Goal: Navigation & Orientation: Understand site structure

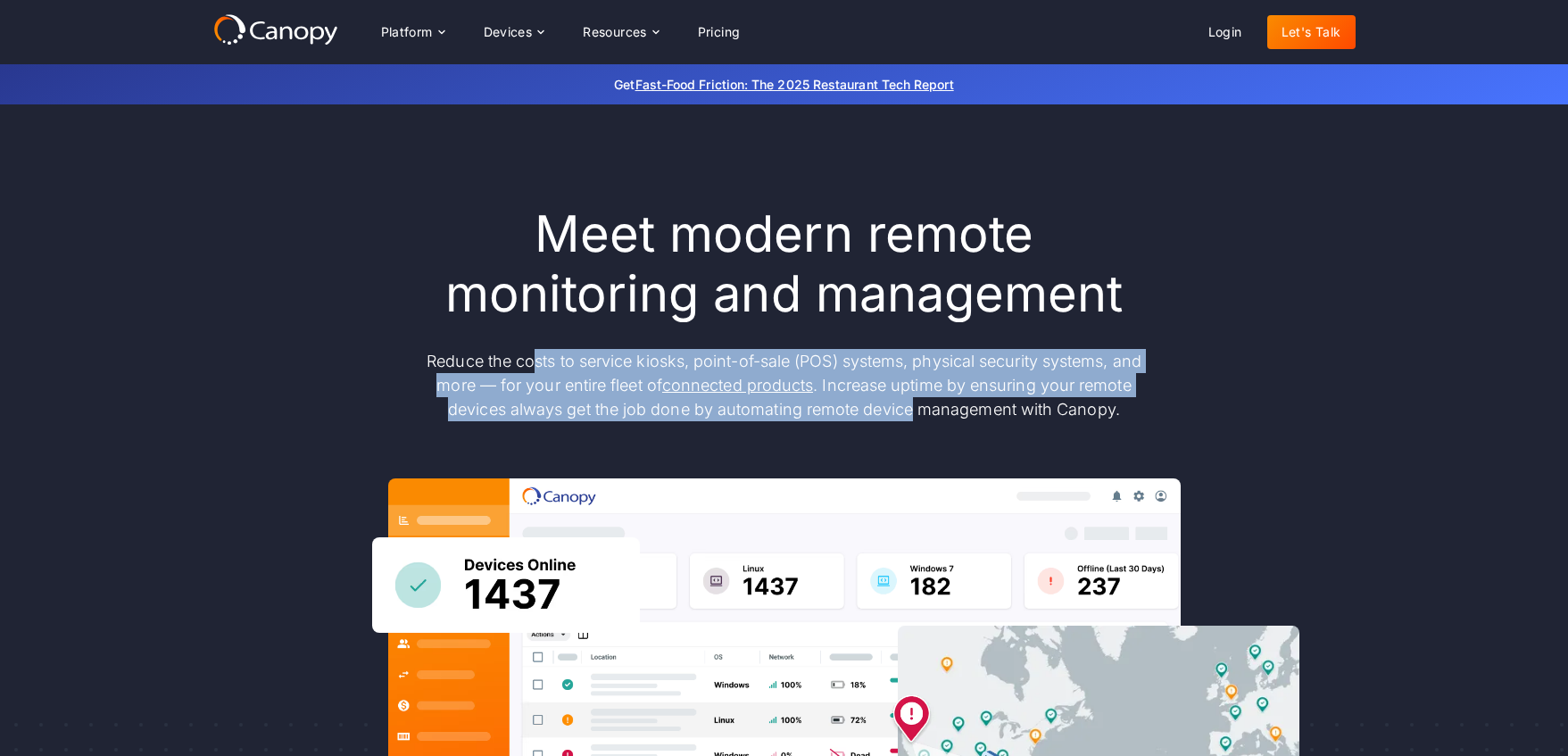
drag, startPoint x: 550, startPoint y: 361, endPoint x: 908, endPoint y: 407, distance: 360.9
click at [908, 407] on p "Reduce the costs to service kiosks, point-of-sale (POS) systems, physical secur…" at bounding box center [785, 385] width 750 height 73
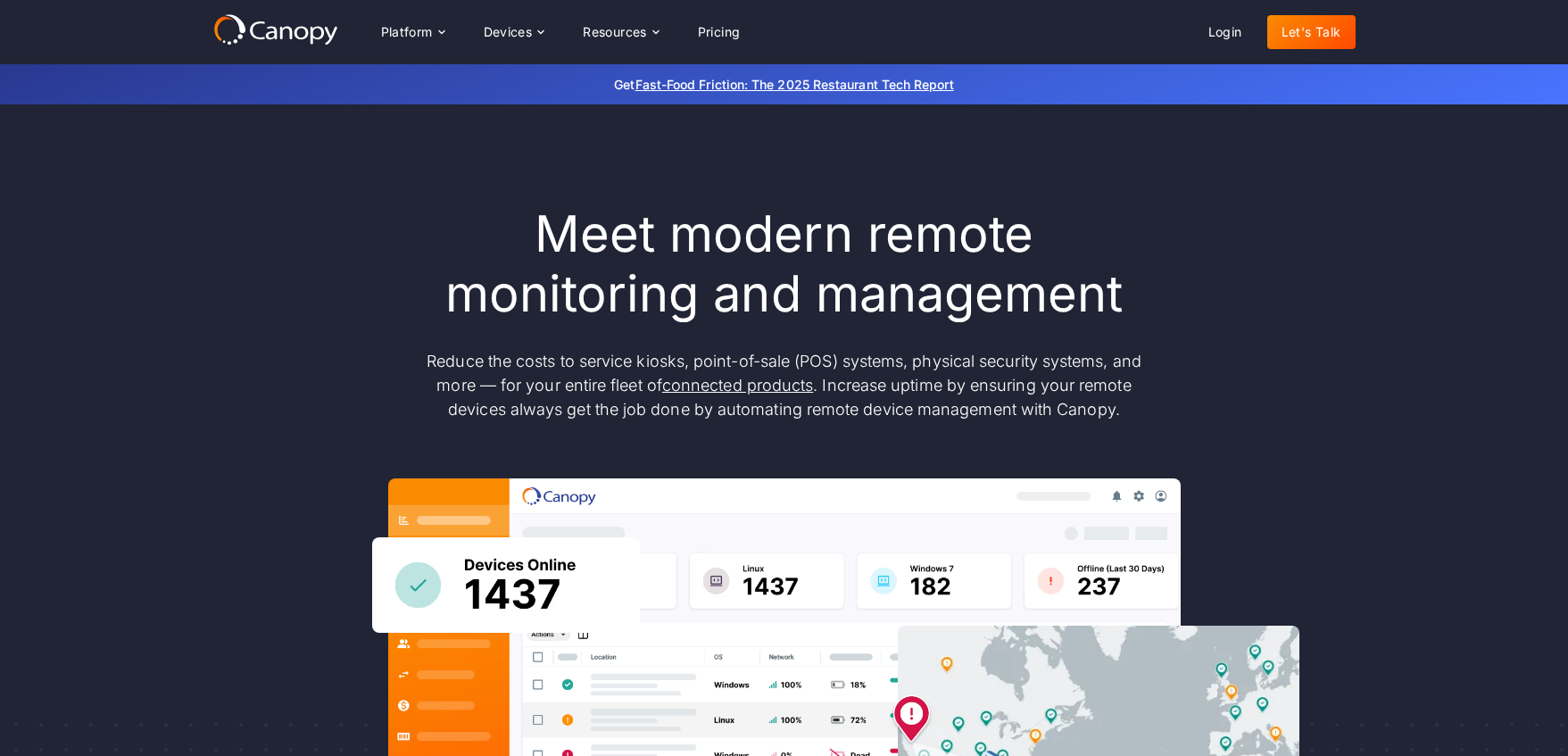
drag, startPoint x: 908, startPoint y: 407, endPoint x: 885, endPoint y: 405, distance: 23.1
click at [904, 407] on p "Reduce the costs to service kiosks, point-of-sale (POS) systems, physical secur…" at bounding box center [785, 385] width 750 height 73
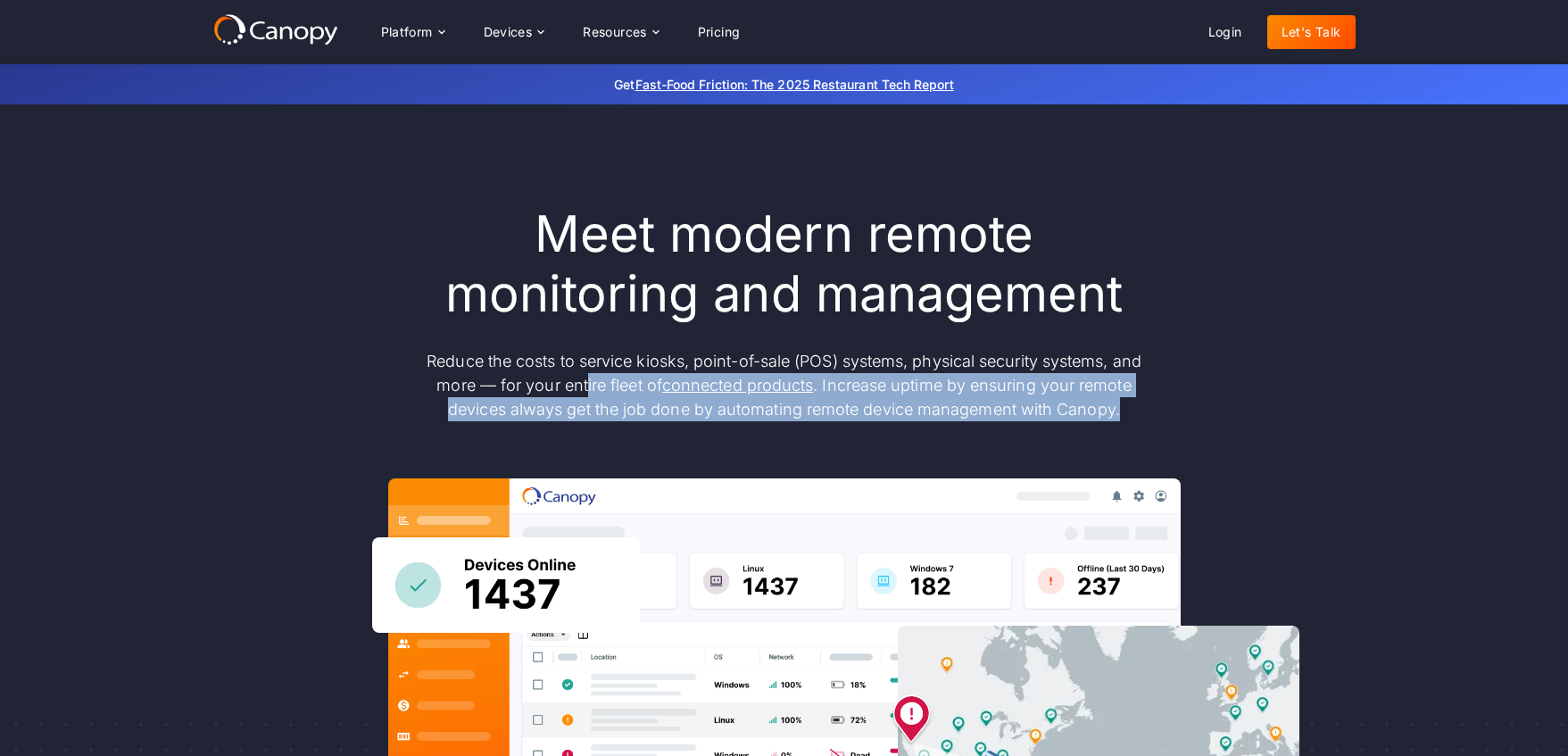
drag, startPoint x: 588, startPoint y: 387, endPoint x: 843, endPoint y: 424, distance: 257.7
click at [843, 424] on div "Meet modern remote monitoring and management Reduce the costs to service kiosks…" at bounding box center [784, 585] width 1143 height 761
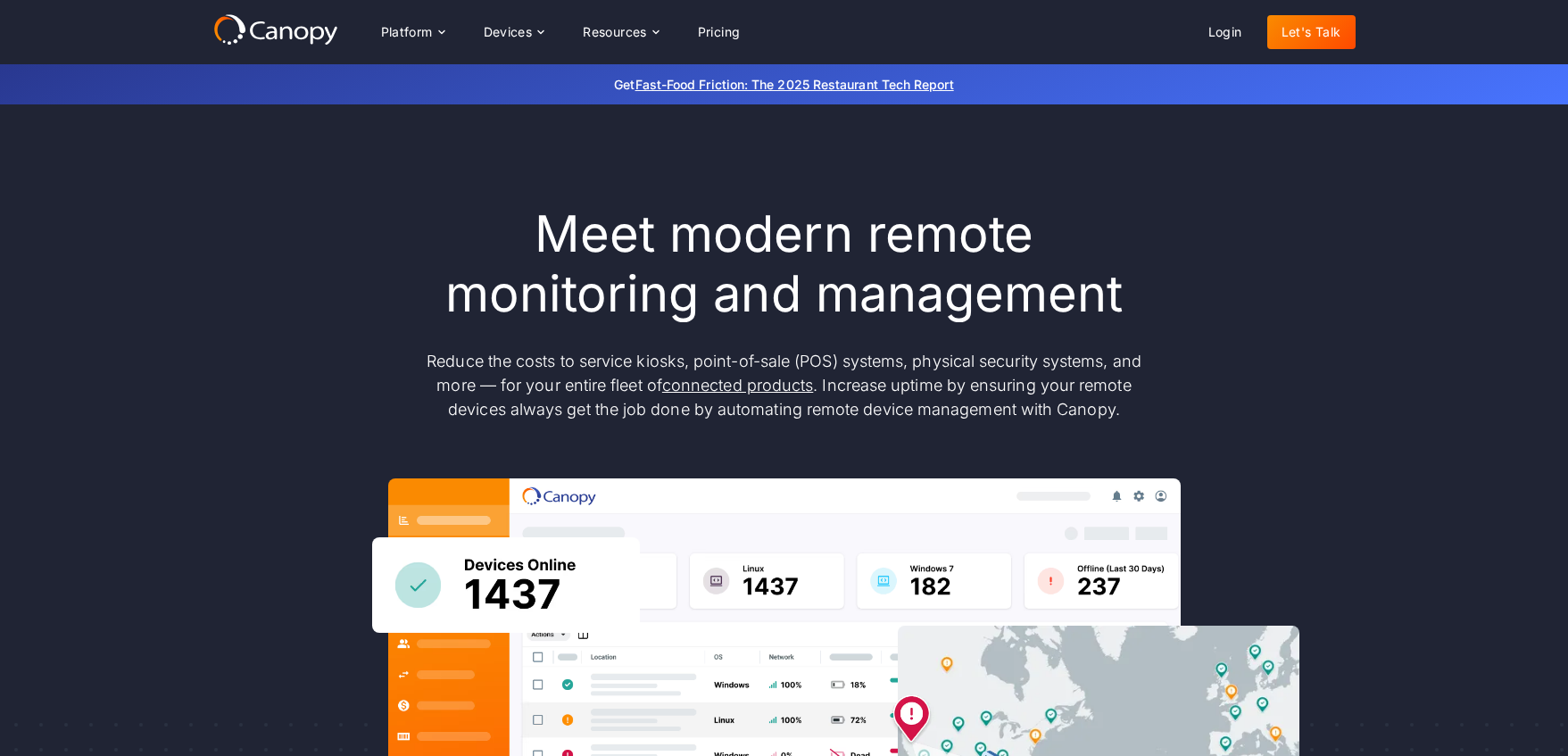
click at [841, 424] on div "Meet modern remote monitoring and management Reduce the costs to service kiosks…" at bounding box center [784, 585] width 1143 height 761
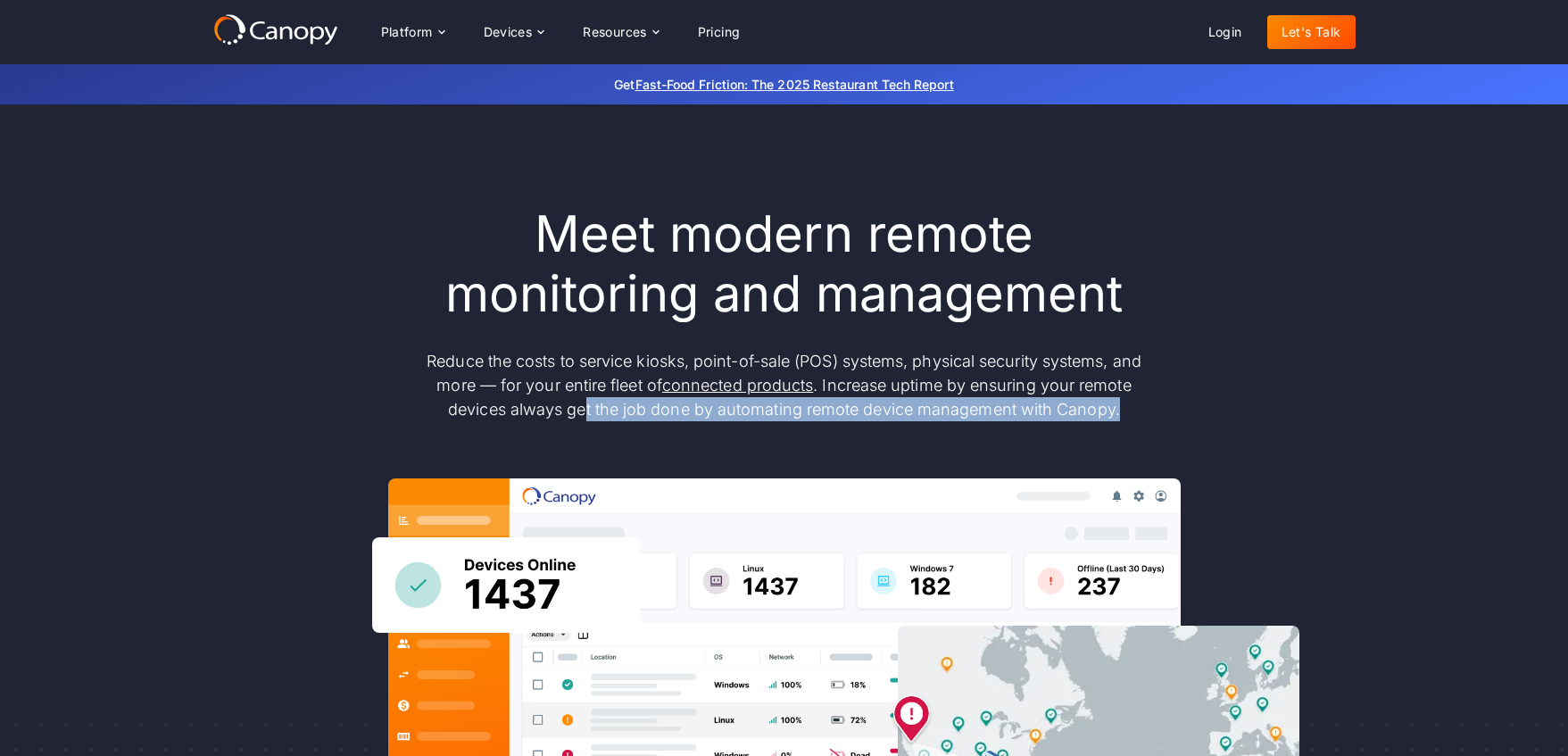
drag, startPoint x: 595, startPoint y: 412, endPoint x: 766, endPoint y: 432, distance: 172.2
click at [766, 432] on div "Meet modern remote monitoring and management Reduce the costs to service kiosks…" at bounding box center [784, 585] width 1143 height 761
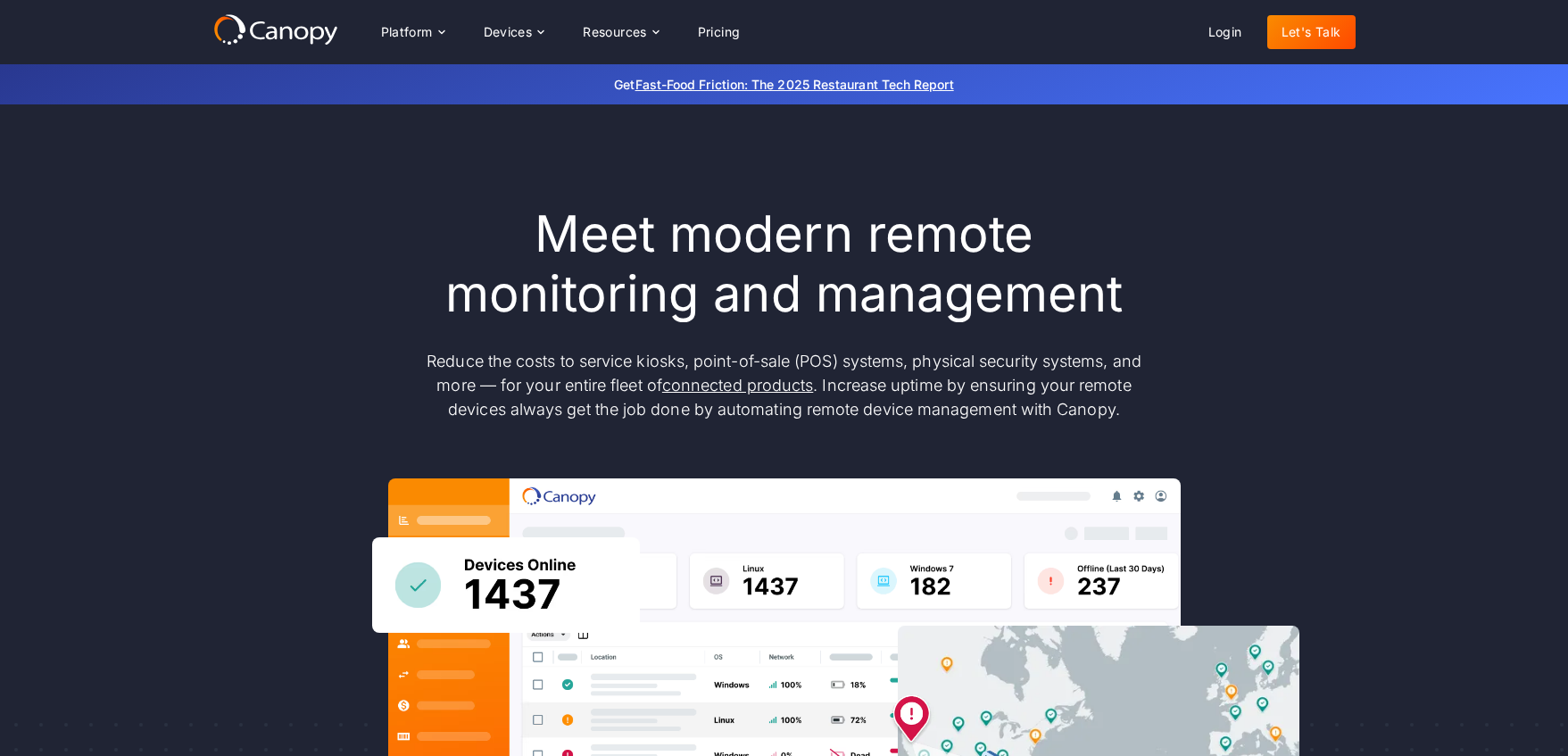
click at [766, 432] on div "Meet modern remote monitoring and management Reduce the costs to service kiosks…" at bounding box center [784, 585] width 1143 height 761
click at [514, 28] on div "Devices" at bounding box center [508, 32] width 49 height 12
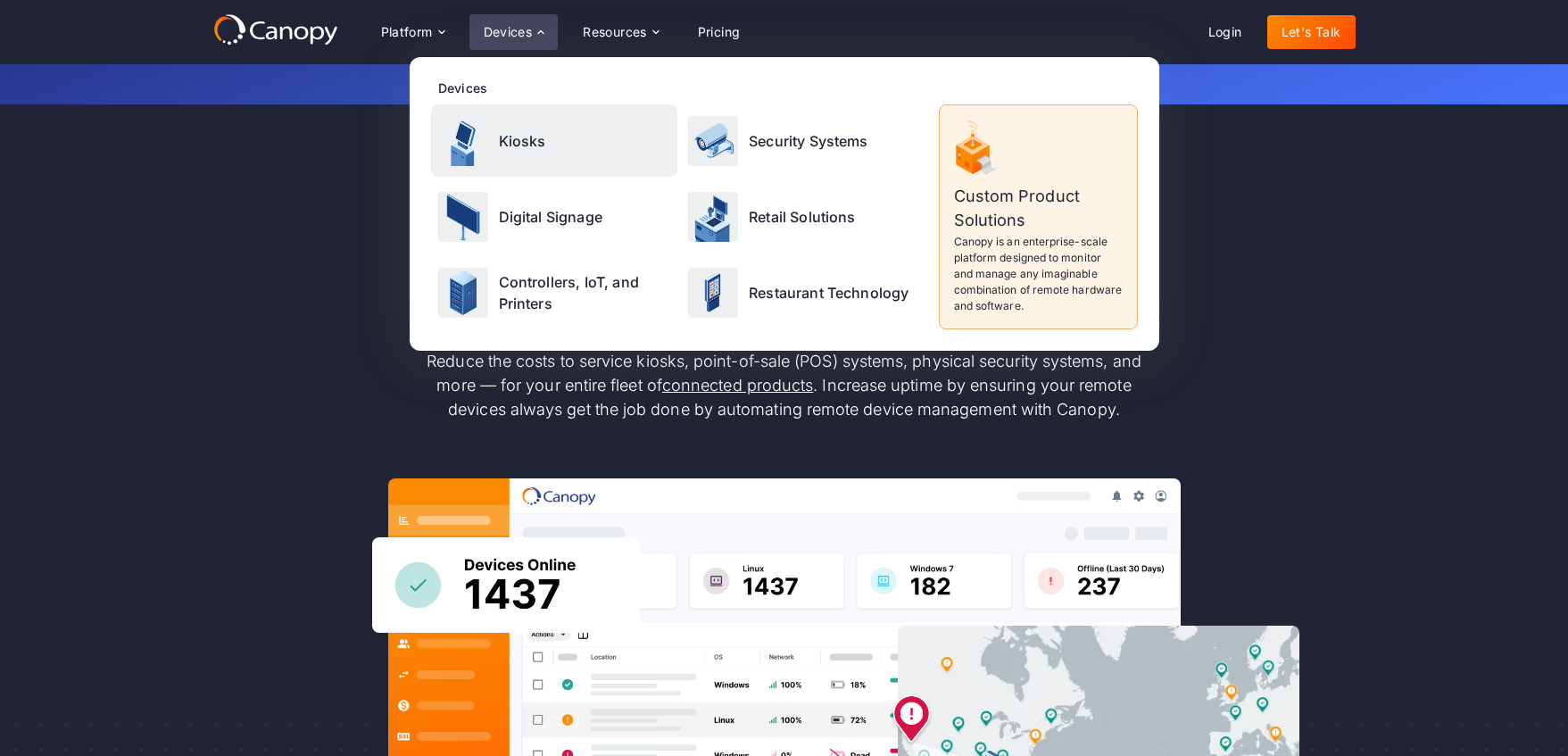
scroll to position [18, 0]
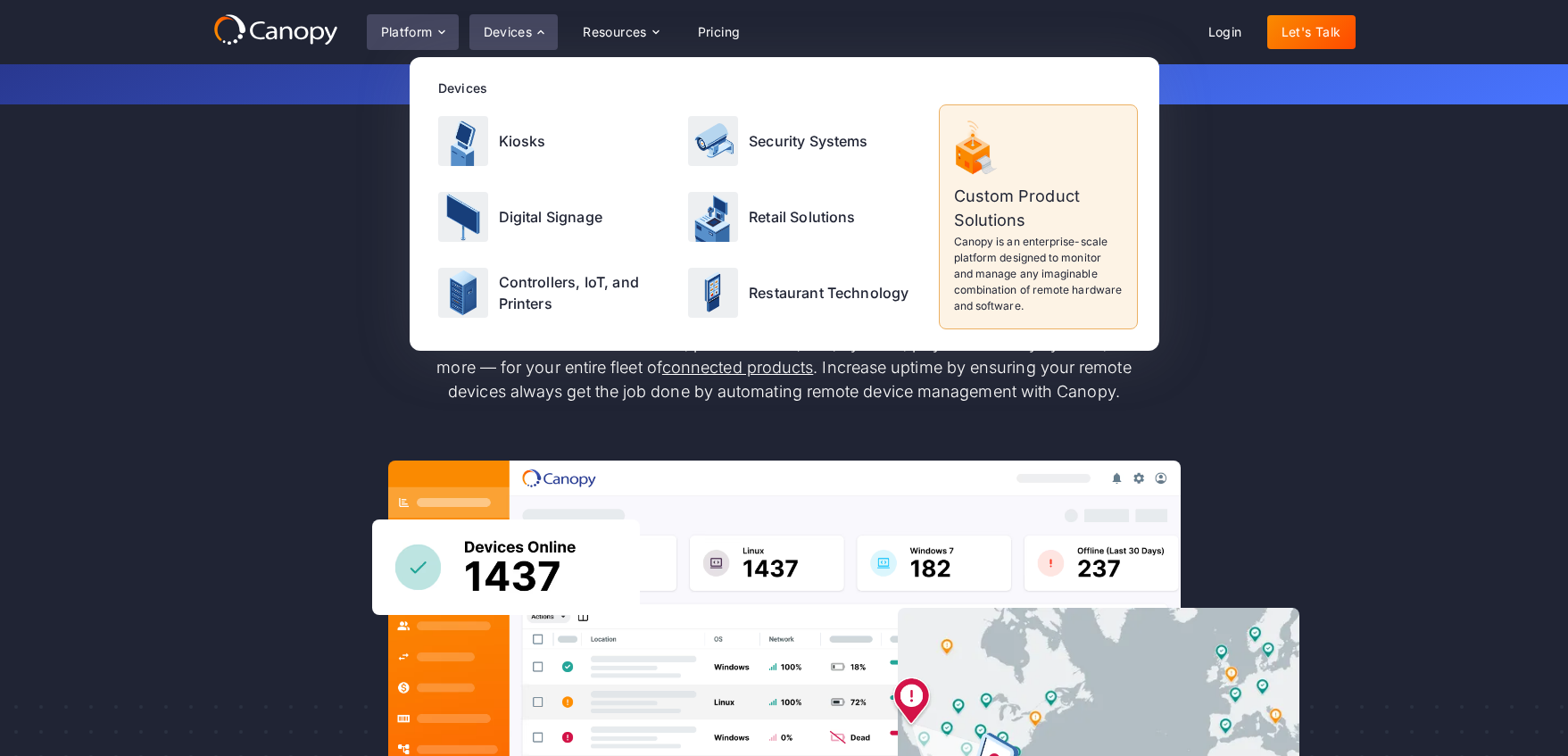
click at [410, 32] on div "Platform" at bounding box center [407, 32] width 52 height 12
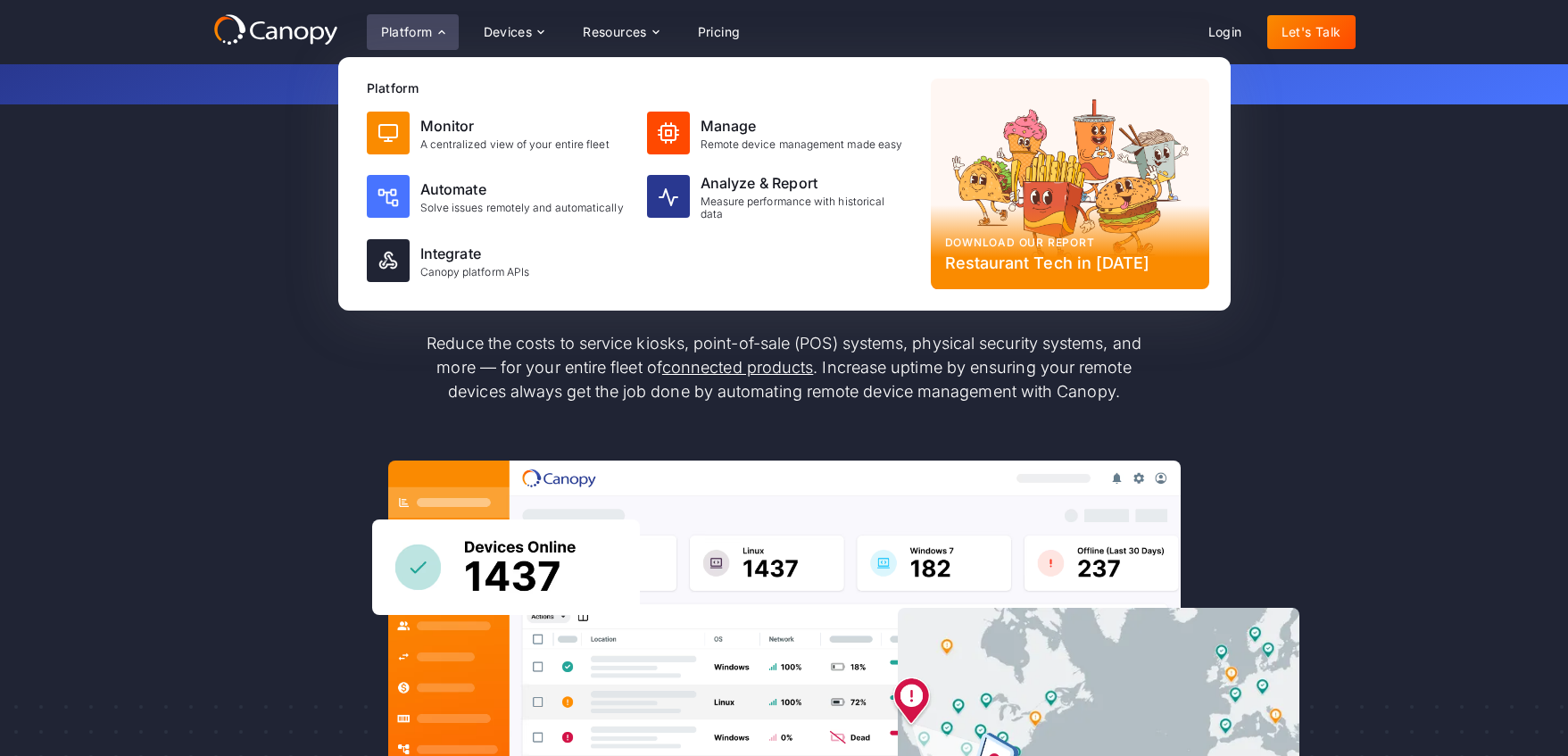
click at [263, 203] on div "Meet modern remote monitoring and management Reduce the costs to service kiosks…" at bounding box center [784, 567] width 1143 height 761
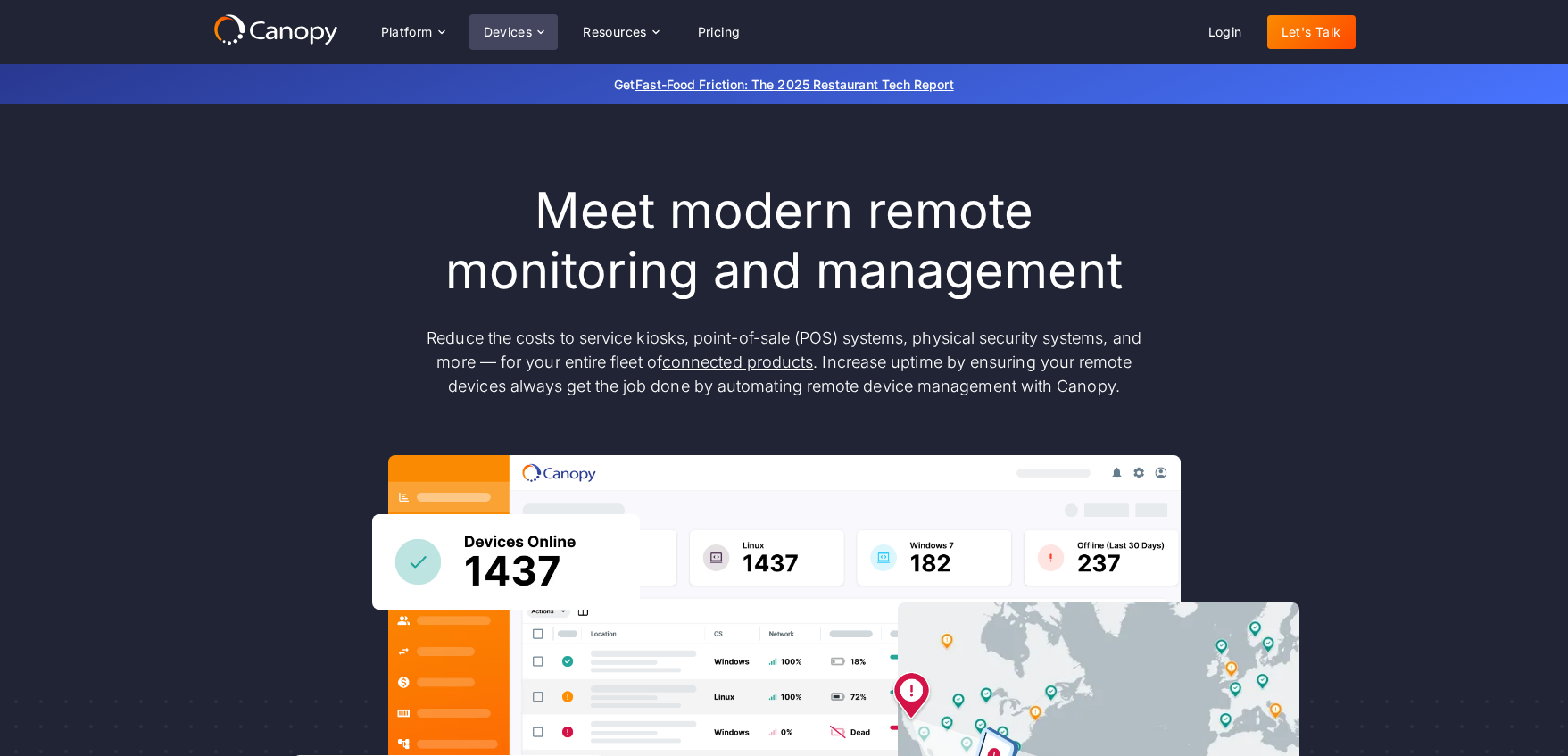
click at [509, 36] on div "Devices" at bounding box center [508, 32] width 49 height 12
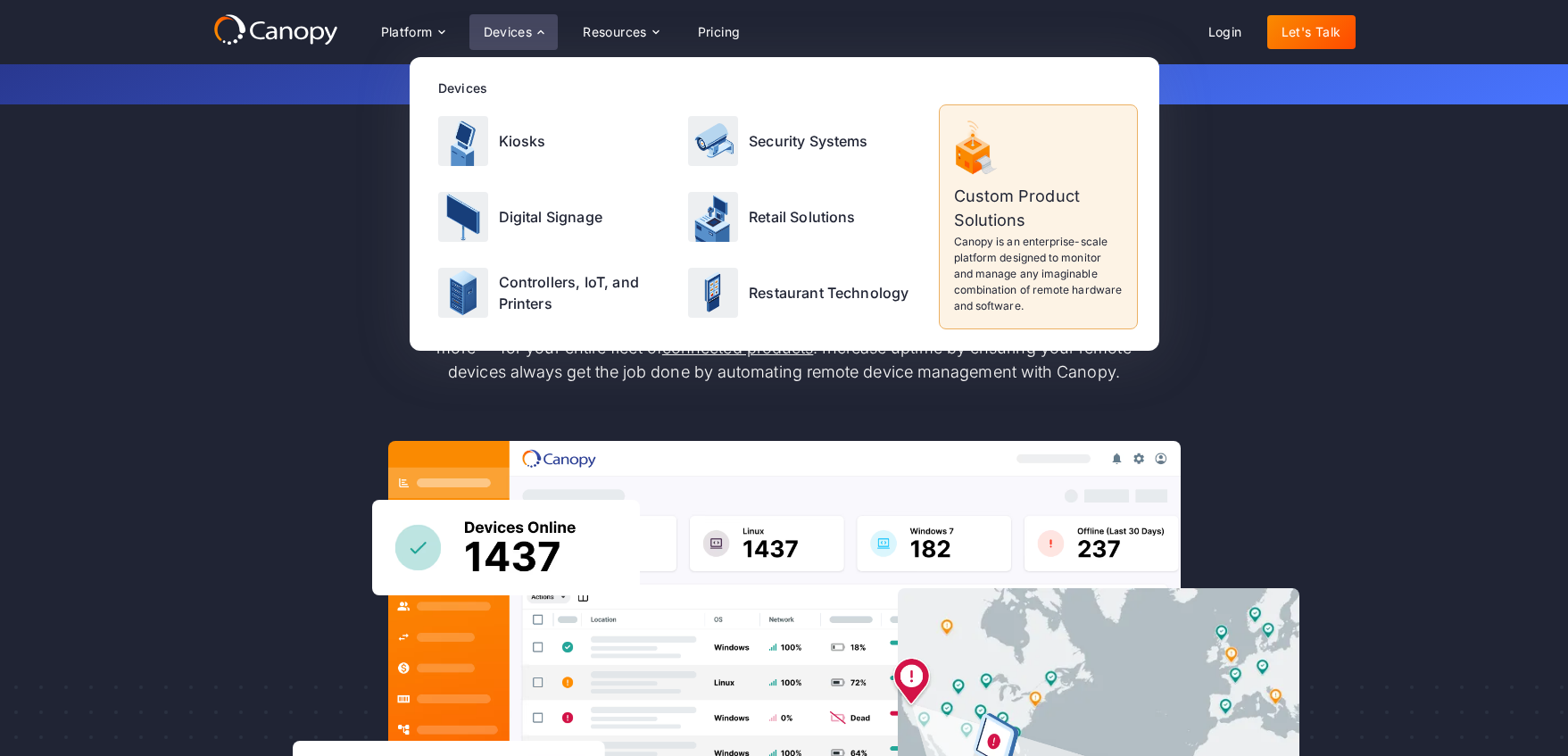
scroll to position [0, 0]
